Goal: Information Seeking & Learning: Learn about a topic

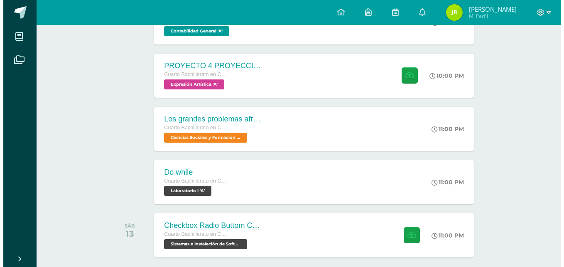
scroll to position [166, 0]
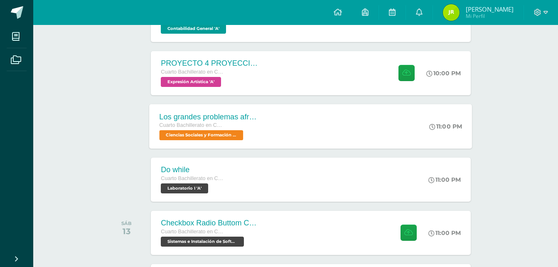
click at [250, 128] on div "Cuarto Bachillerato en CCLL con Orientación en Computación" at bounding box center [209, 125] width 101 height 9
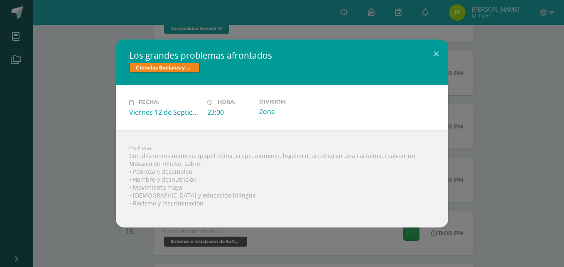
drag, startPoint x: 103, startPoint y: 116, endPoint x: 88, endPoint y: 105, distance: 18.1
click at [88, 106] on div "Los grandes problemas afrontados Ciencias Sociales y Formación Ciudadana Fecha:…" at bounding box center [281, 132] width 557 height 187
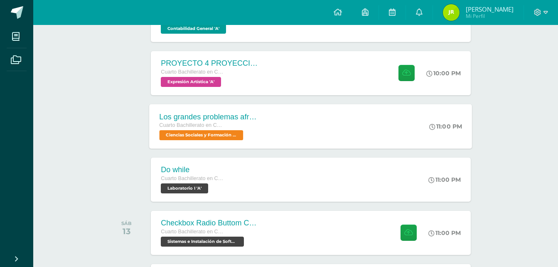
click at [263, 113] on div "Los grandes problemas afrontados Cuarto Bachillerato en CCLL con Orientación en…" at bounding box center [210, 126] width 121 height 44
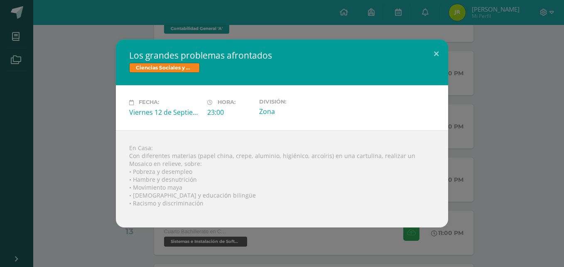
click at [424, 47] on div "Los grandes problemas afrontados Ciencias Sociales y Formación Ciudadana" at bounding box center [282, 62] width 332 height 46
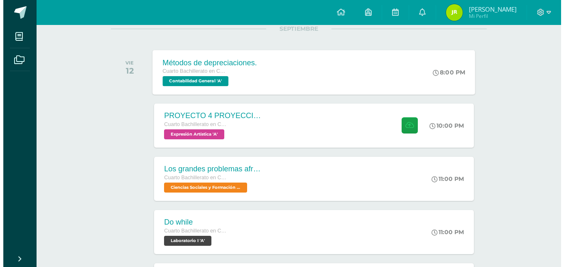
scroll to position [115, 0]
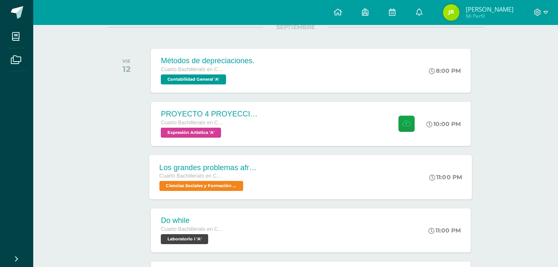
click at [277, 176] on div "Los grandes problemas afrontados Cuarto Bachillerato en CCLL con Orientación en…" at bounding box center [311, 176] width 323 height 44
